Goal: Information Seeking & Learning: Learn about a topic

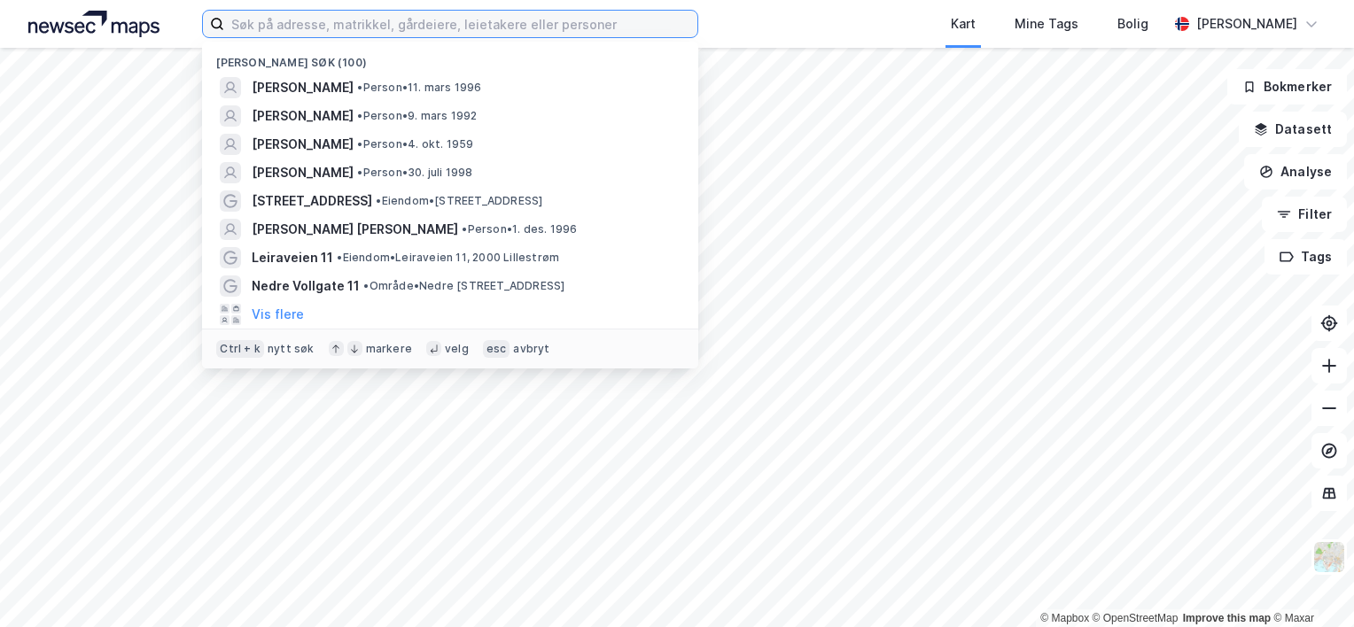
click at [362, 25] on input at bounding box center [460, 24] width 473 height 27
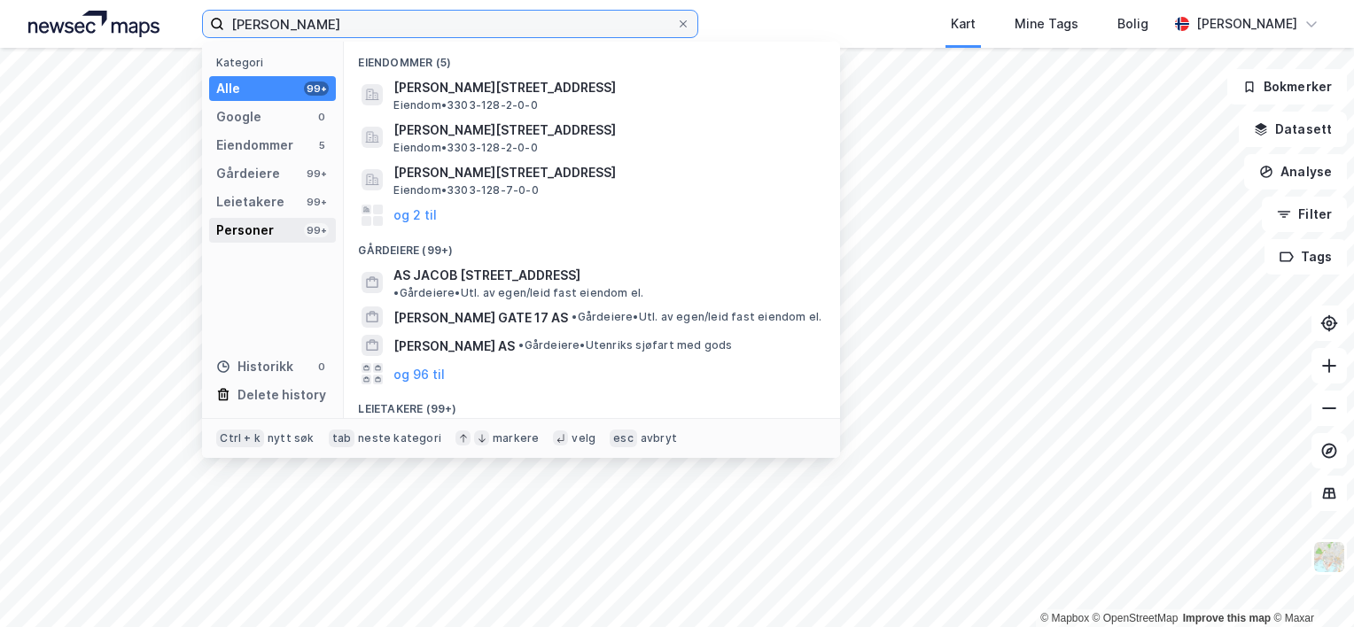
type input "[PERSON_NAME]"
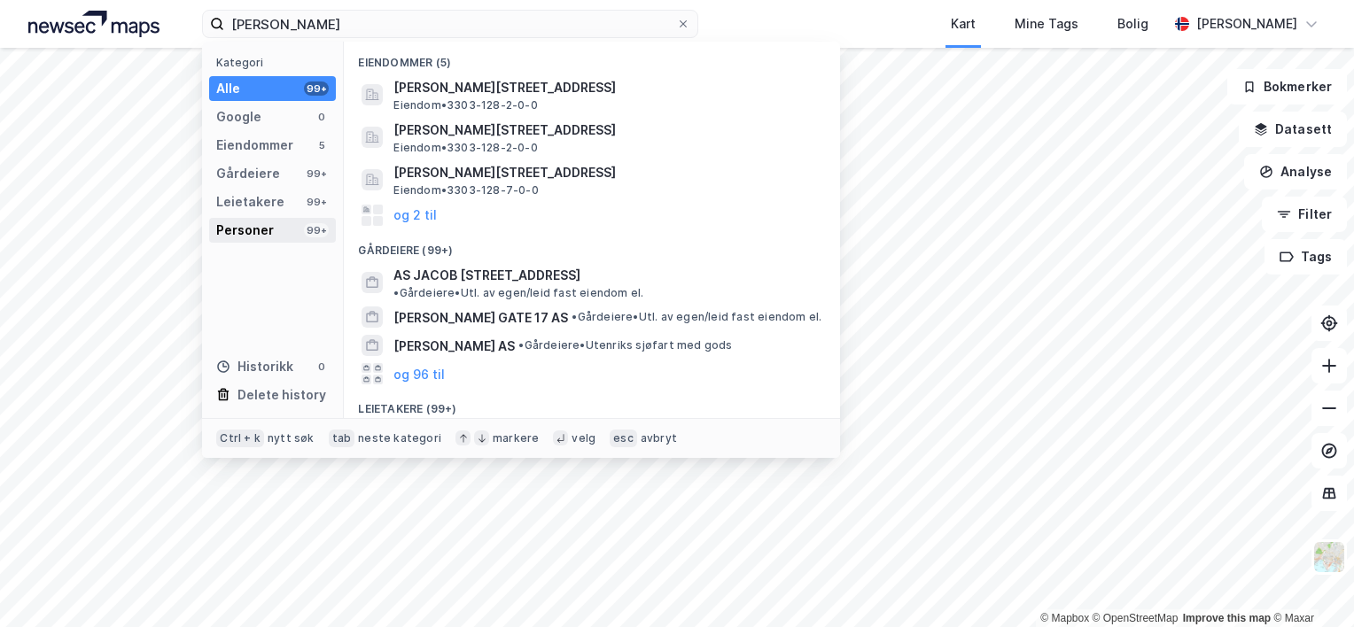
click at [280, 227] on div "Personer 99+" at bounding box center [272, 230] width 127 height 25
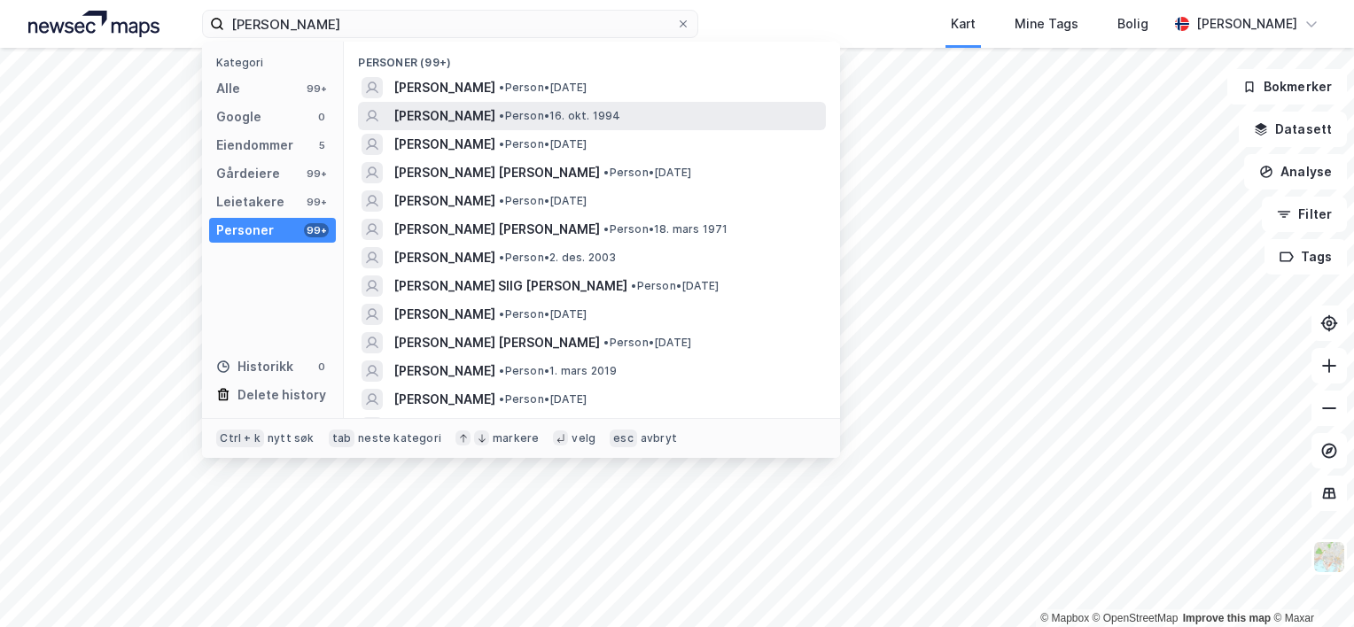
click at [499, 122] on span "• Person • 16. okt. 1994" at bounding box center [559, 116] width 121 height 14
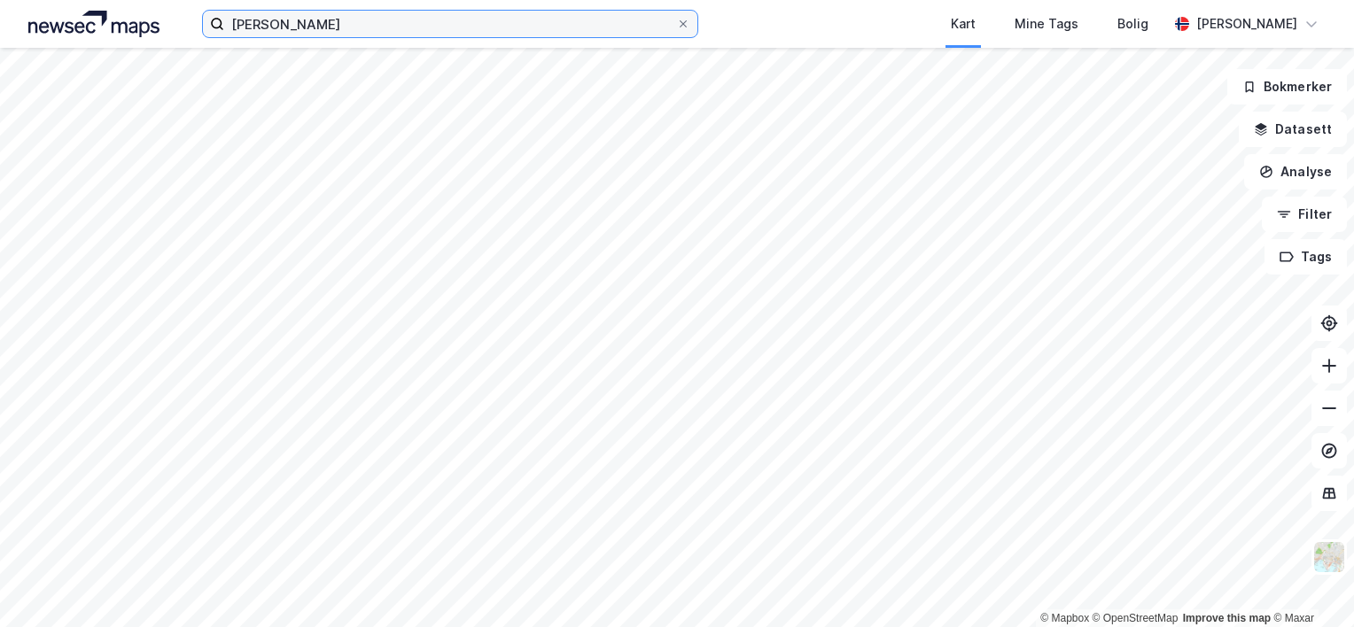
click at [303, 14] on input "[PERSON_NAME]" at bounding box center [450, 24] width 452 height 27
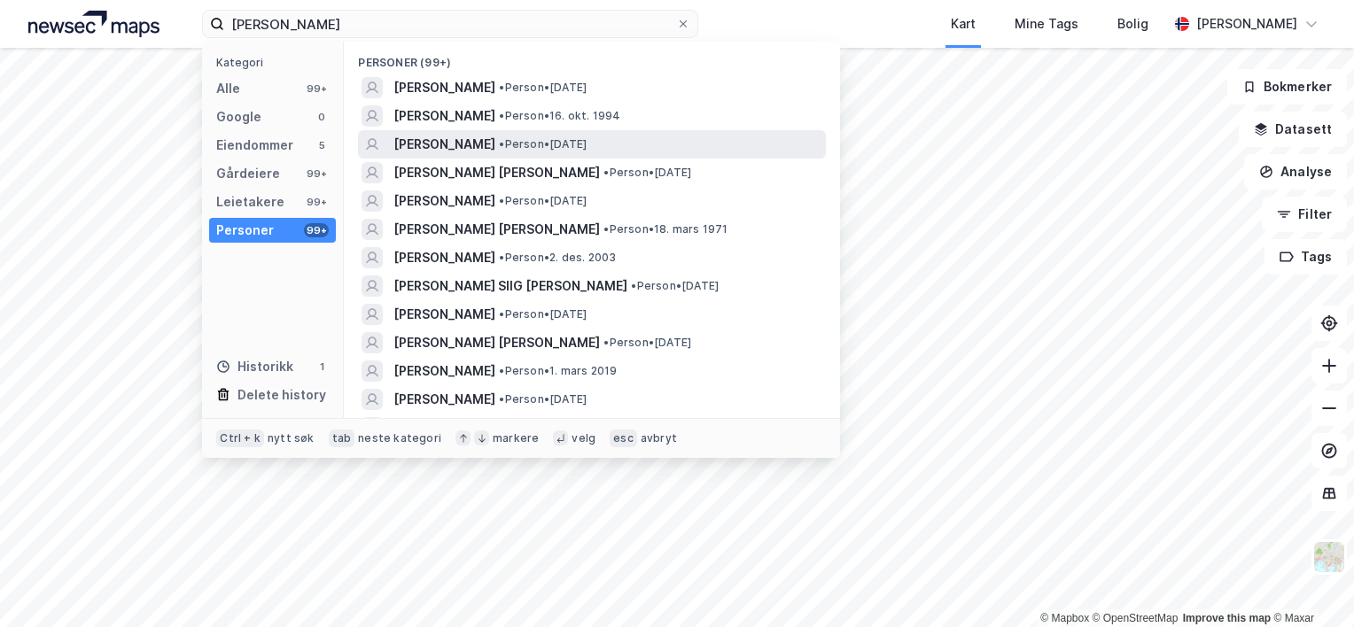
click at [446, 136] on span "[PERSON_NAME]" at bounding box center [444, 144] width 102 height 21
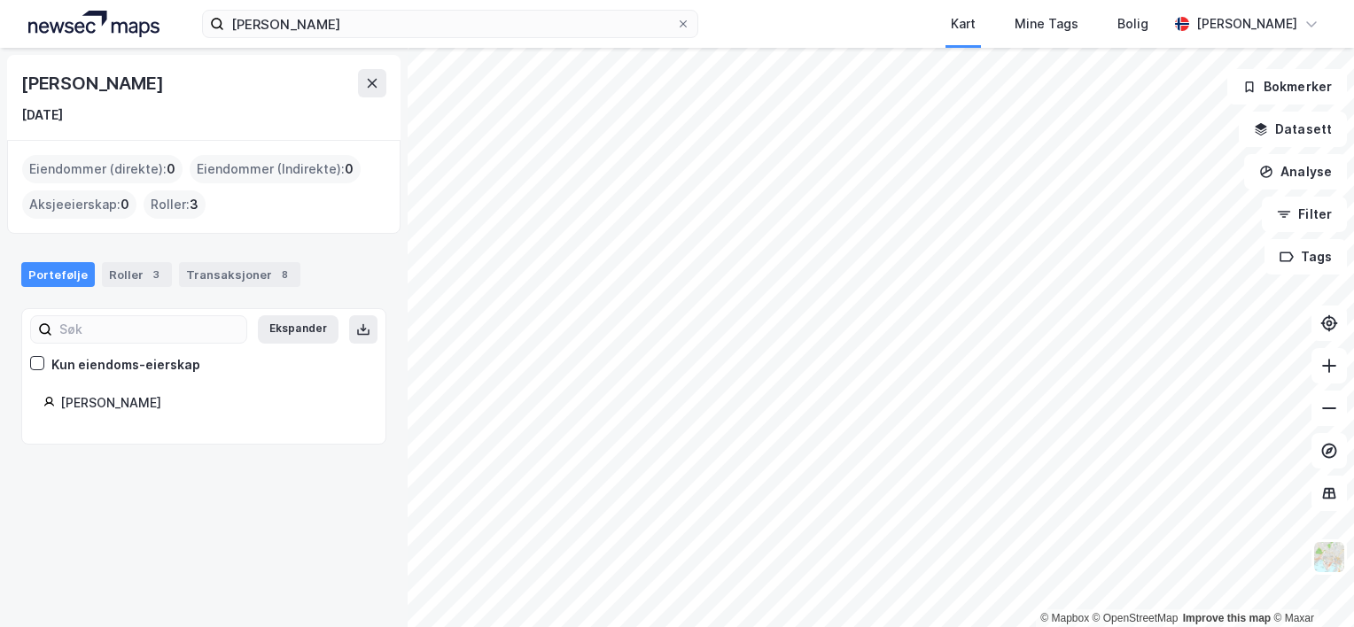
click at [191, 202] on span "3" at bounding box center [194, 204] width 9 height 21
click at [102, 269] on div "Roller 3" at bounding box center [137, 274] width 70 height 25
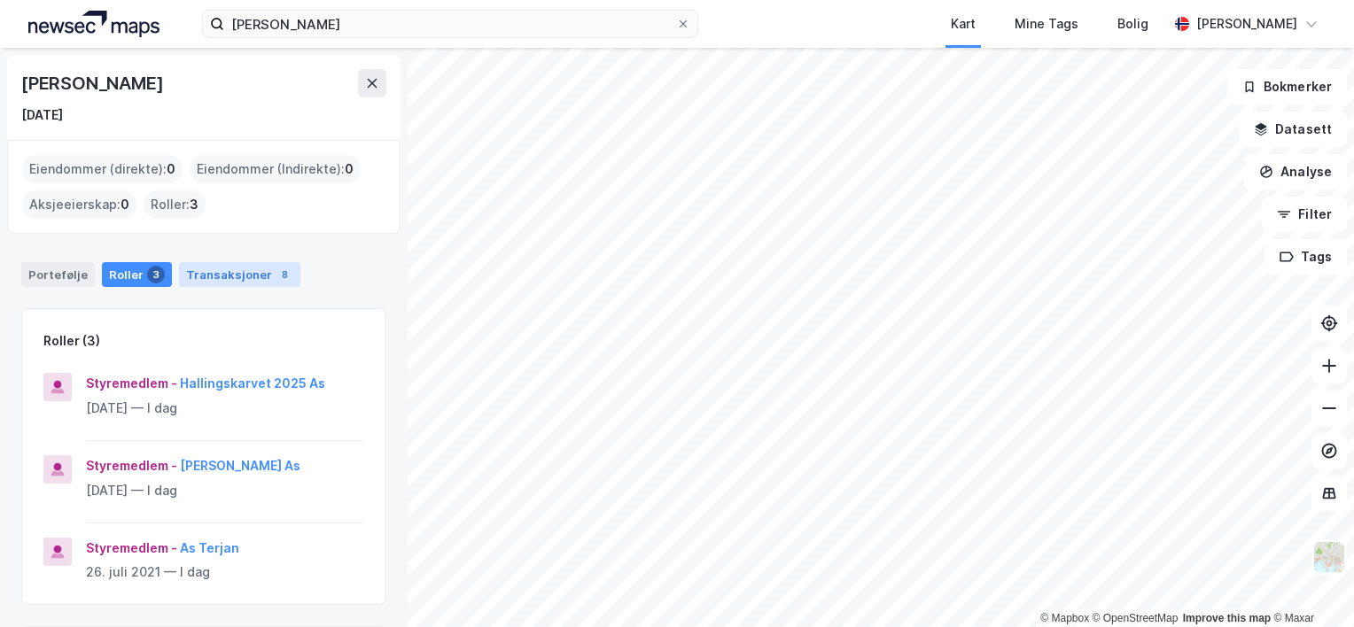
click at [235, 271] on div "Transaksjoner 8" at bounding box center [239, 274] width 121 height 25
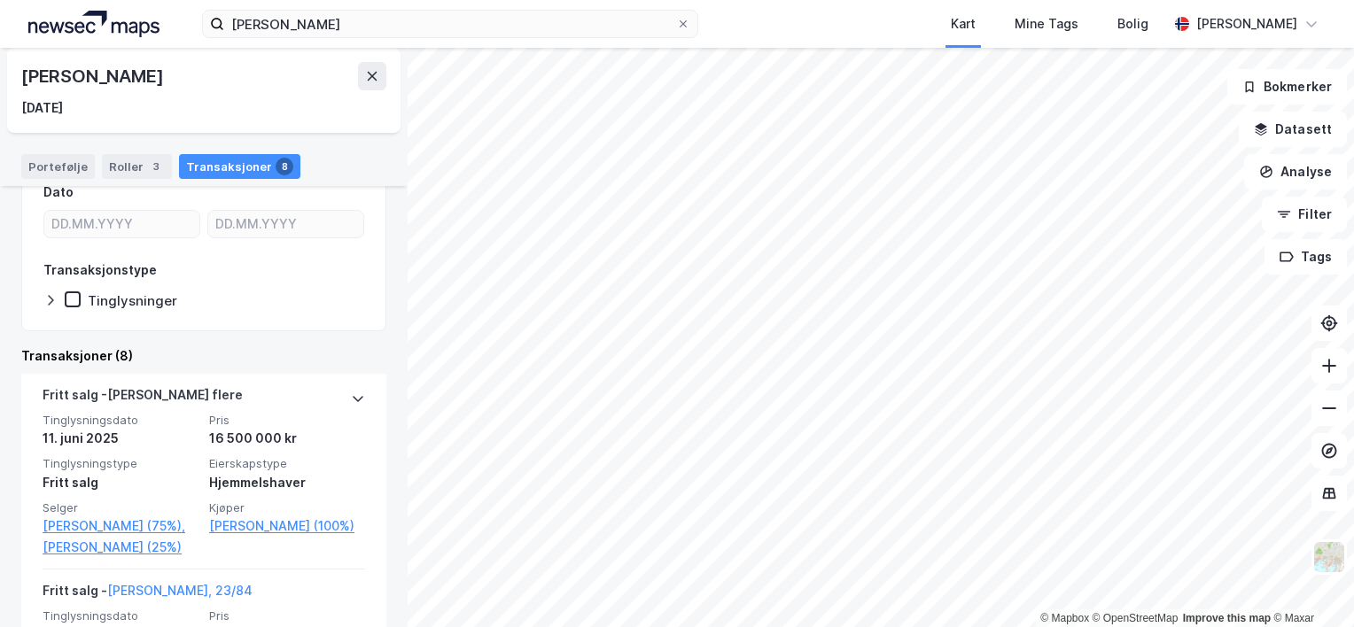
scroll to position [216, 0]
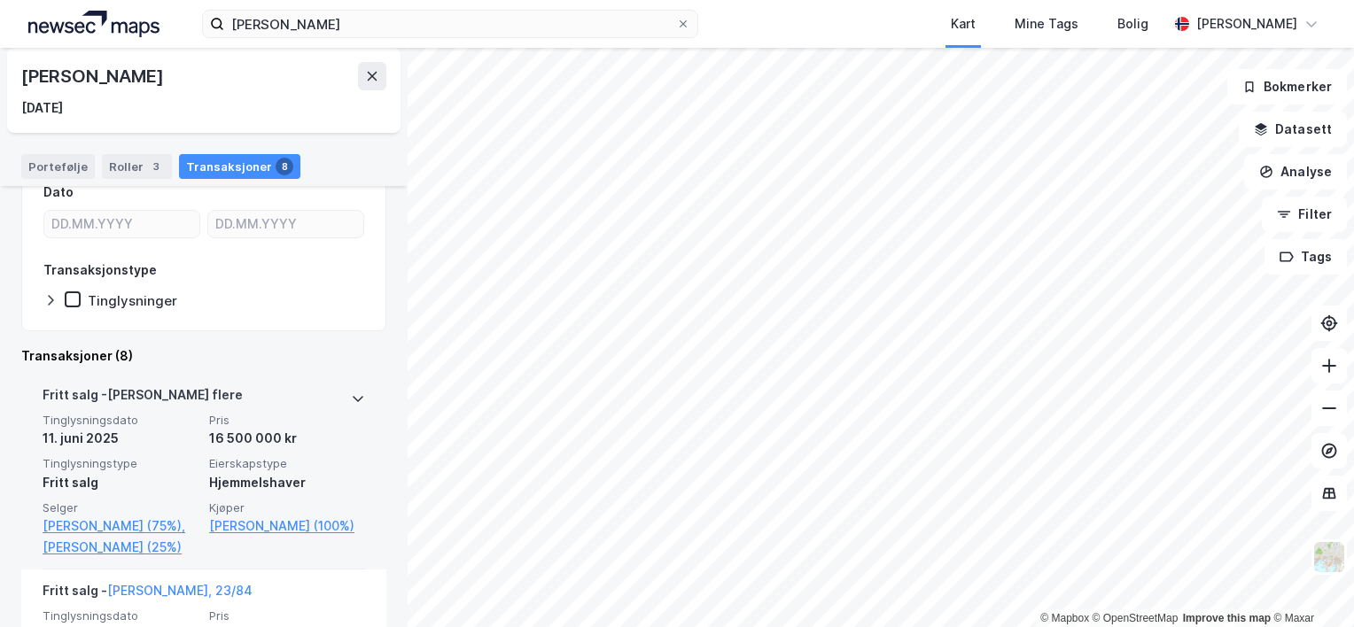
click at [141, 396] on div "[PERSON_NAME] flere" at bounding box center [143, 399] width 200 height 28
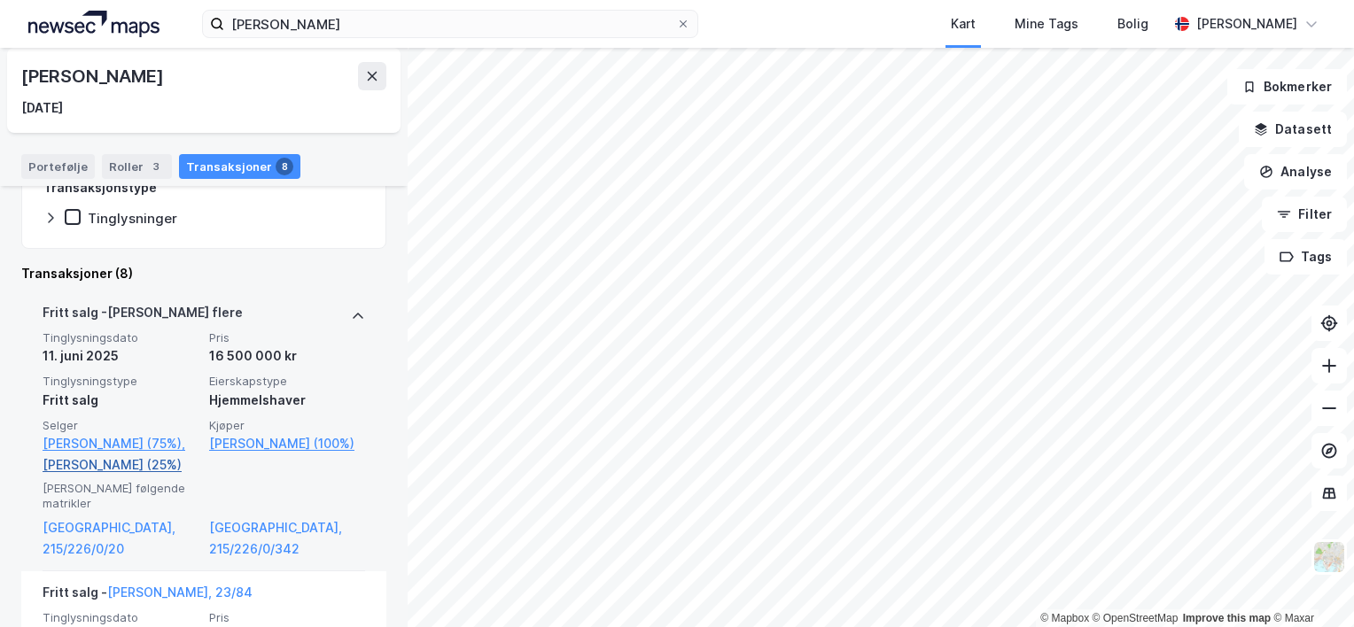
scroll to position [393, 0]
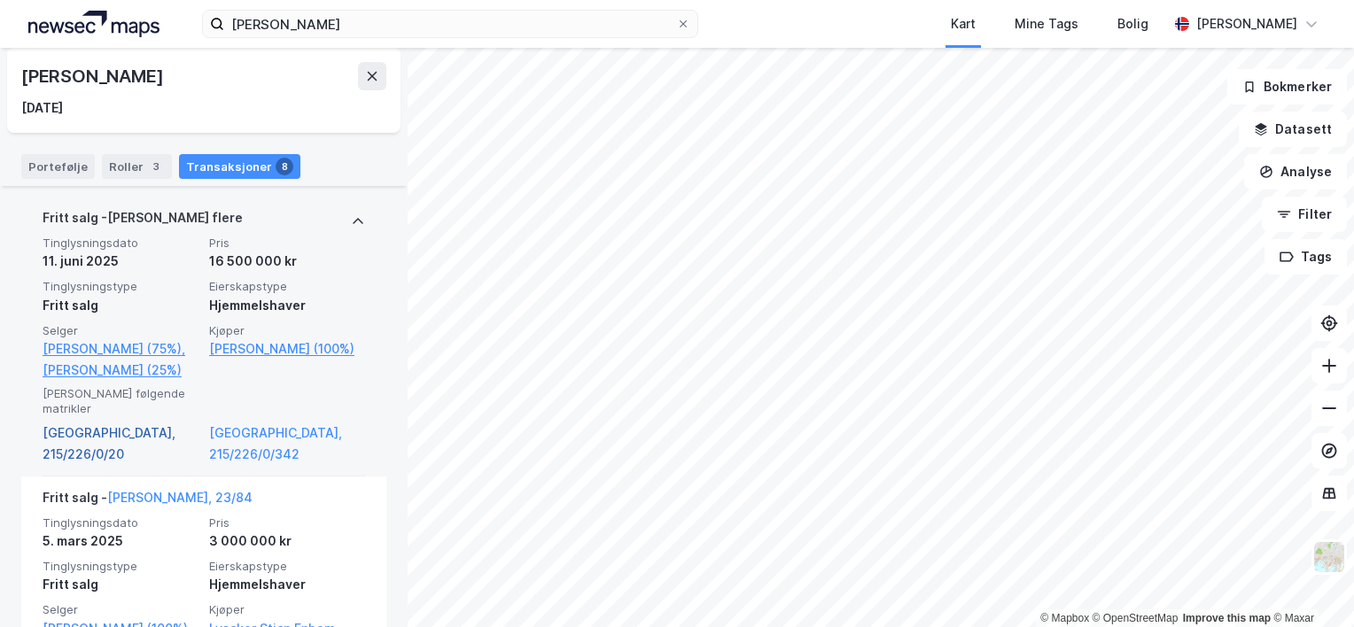
click at [108, 423] on link "[GEOGRAPHIC_DATA], 215/226/0/20" at bounding box center [121, 444] width 156 height 43
